Goal: Book appointment/travel/reservation

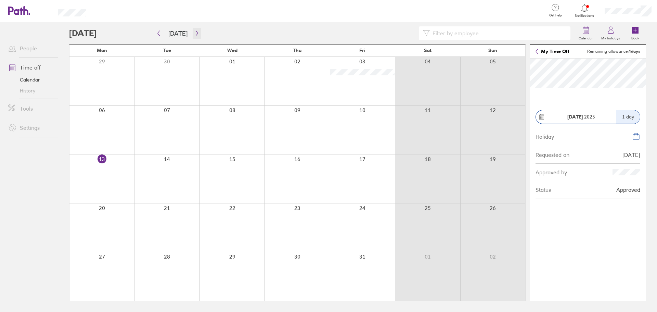
click at [196, 36] on button "button" at bounding box center [197, 33] width 9 height 11
click at [197, 33] on icon "button" at bounding box center [196, 32] width 5 height 5
click at [194, 35] on icon "button" at bounding box center [196, 32] width 5 height 5
click at [366, 85] on div at bounding box center [362, 81] width 65 height 49
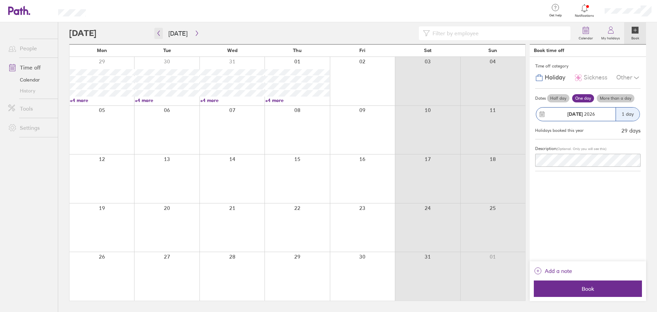
click at [156, 35] on button "button" at bounding box center [158, 33] width 9 height 11
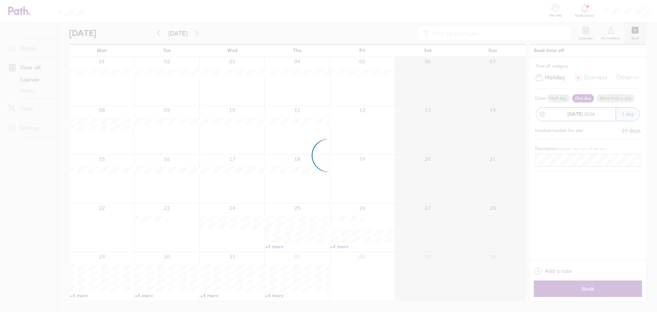
click at [195, 34] on div at bounding box center [328, 156] width 657 height 312
click at [195, 35] on div at bounding box center [328, 156] width 657 height 312
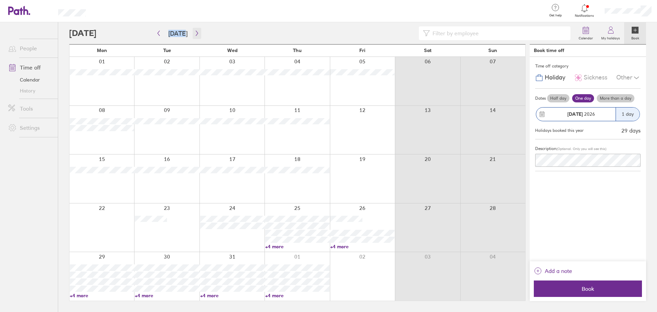
click at [199, 31] on button "button" at bounding box center [197, 33] width 9 height 11
click at [577, 190] on div "Time off category Holiday Sickness Other Dates Half day One day More than a day…" at bounding box center [588, 159] width 116 height 204
click at [370, 83] on div at bounding box center [362, 81] width 65 height 49
click at [194, 34] on icon "button" at bounding box center [196, 32] width 5 height 5
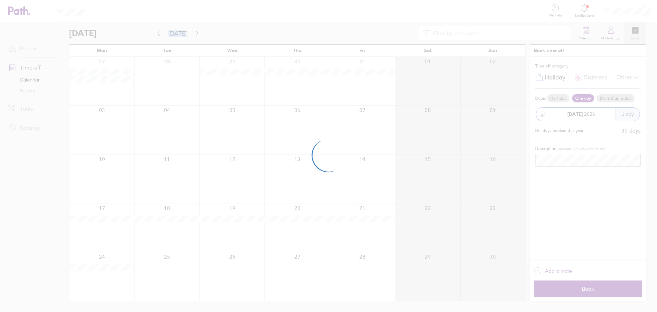
click at [194, 34] on div at bounding box center [328, 156] width 657 height 312
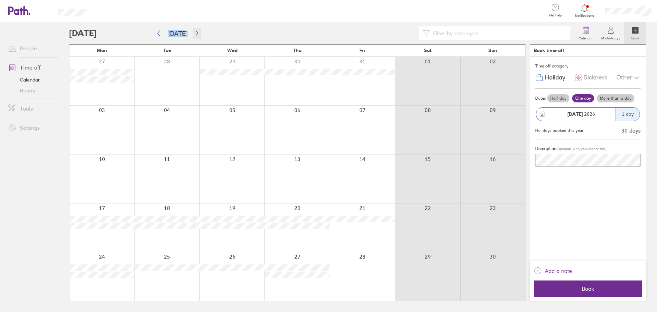
click at [195, 37] on button "button" at bounding box center [197, 33] width 9 height 11
click at [196, 36] on button "button" at bounding box center [197, 33] width 9 height 11
